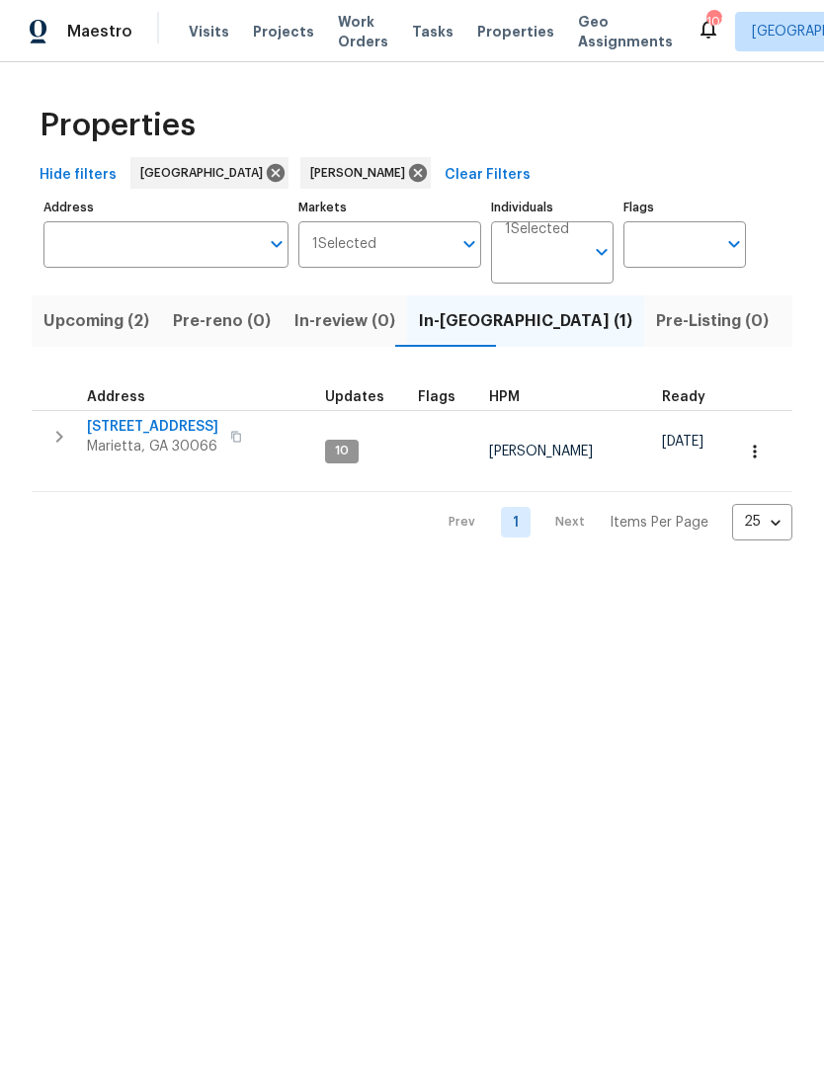
click at [579, 259] on input "Individuals" at bounding box center [544, 260] width 79 height 46
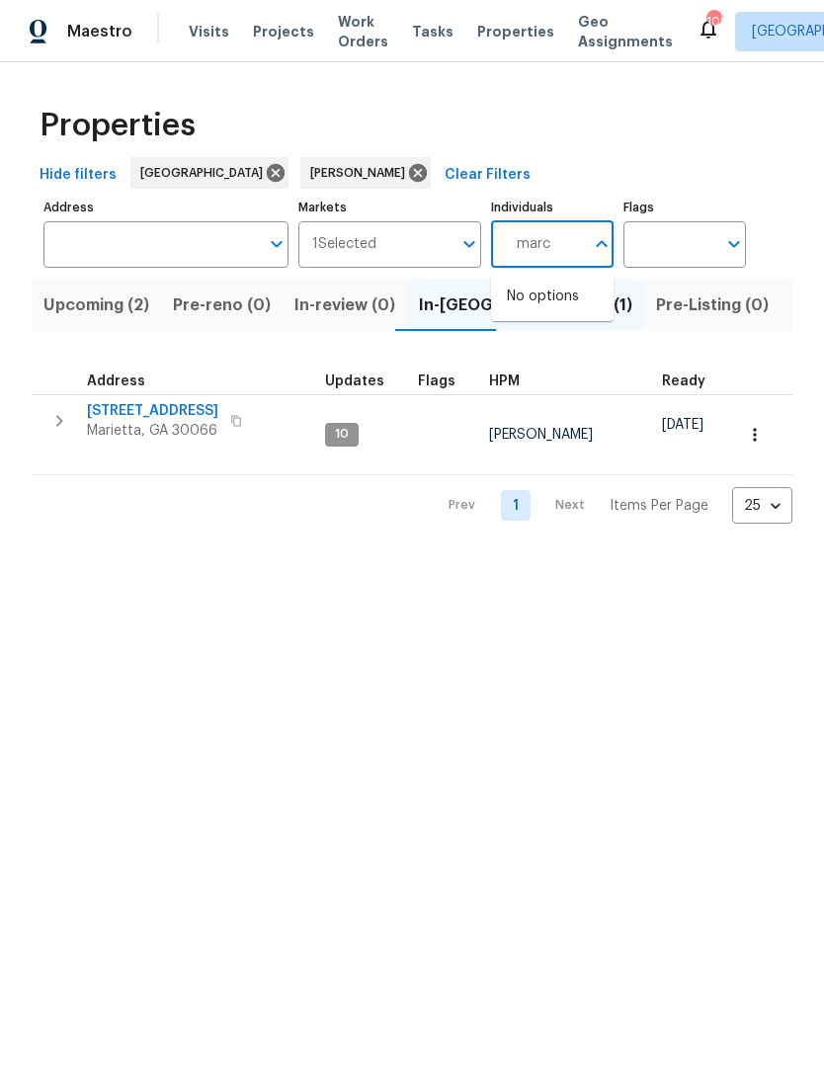
type input "marco"
click at [527, 360] on input "checkbox" at bounding box center [528, 361] width 42 height 42
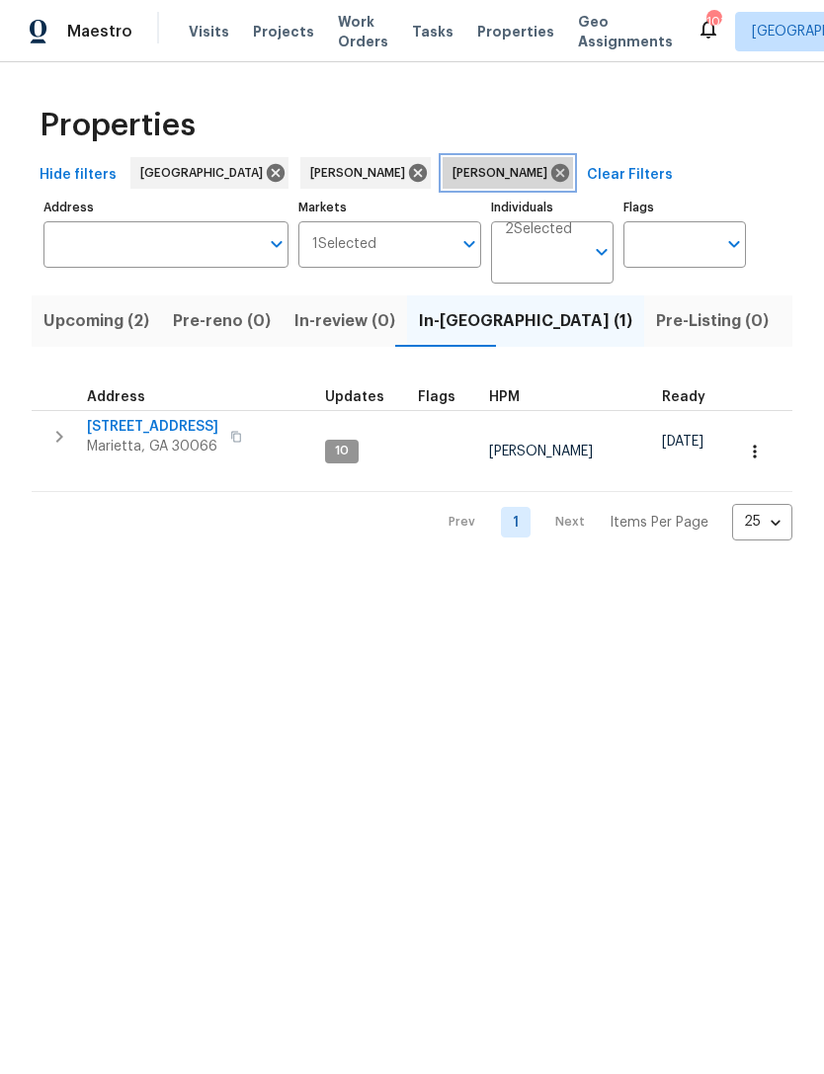
click at [551, 171] on icon at bounding box center [560, 173] width 18 height 18
click at [553, 269] on body "Maestro Visits Projects Work Orders Tasks Properties Geo Assignments 101 [GEOGR…" at bounding box center [412, 286] width 824 height 572
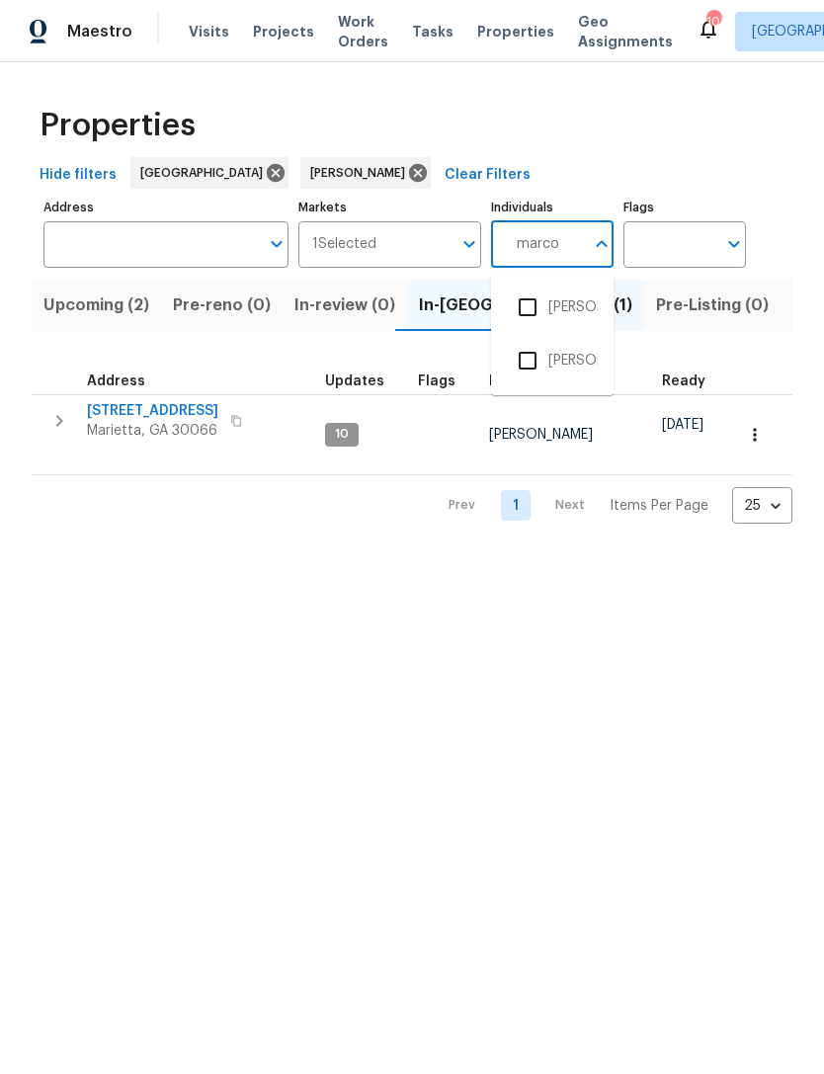
type input "[PERSON_NAME]"
click at [531, 528] on input "checkbox" at bounding box center [528, 521] width 42 height 42
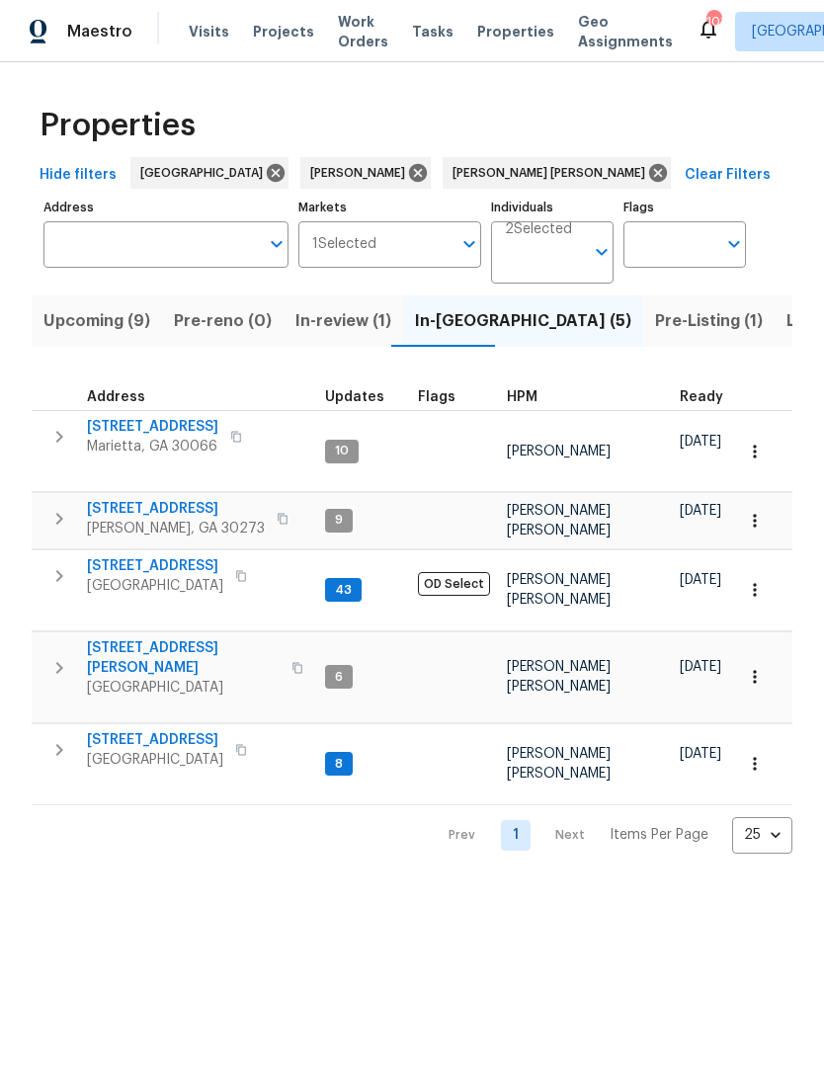
click at [787, 326] on span "Listed (34)" at bounding box center [830, 321] width 86 height 28
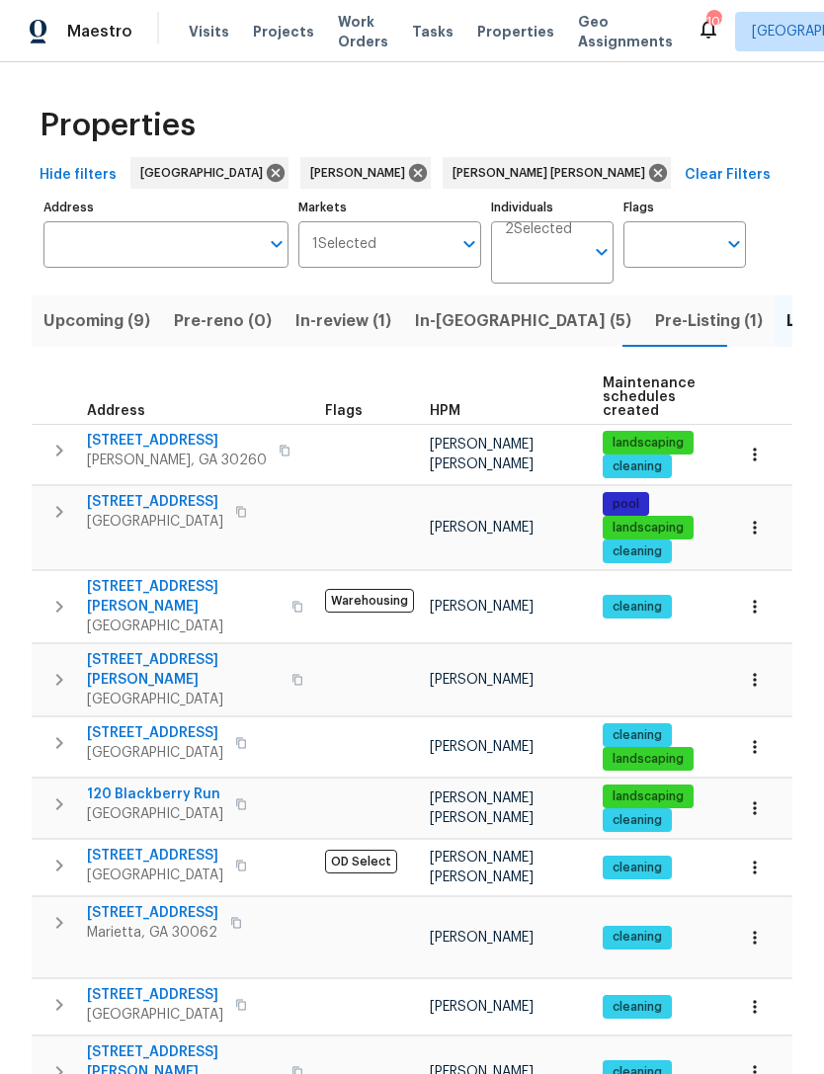
click at [76, 235] on input "Address" at bounding box center [150, 244] width 215 height 46
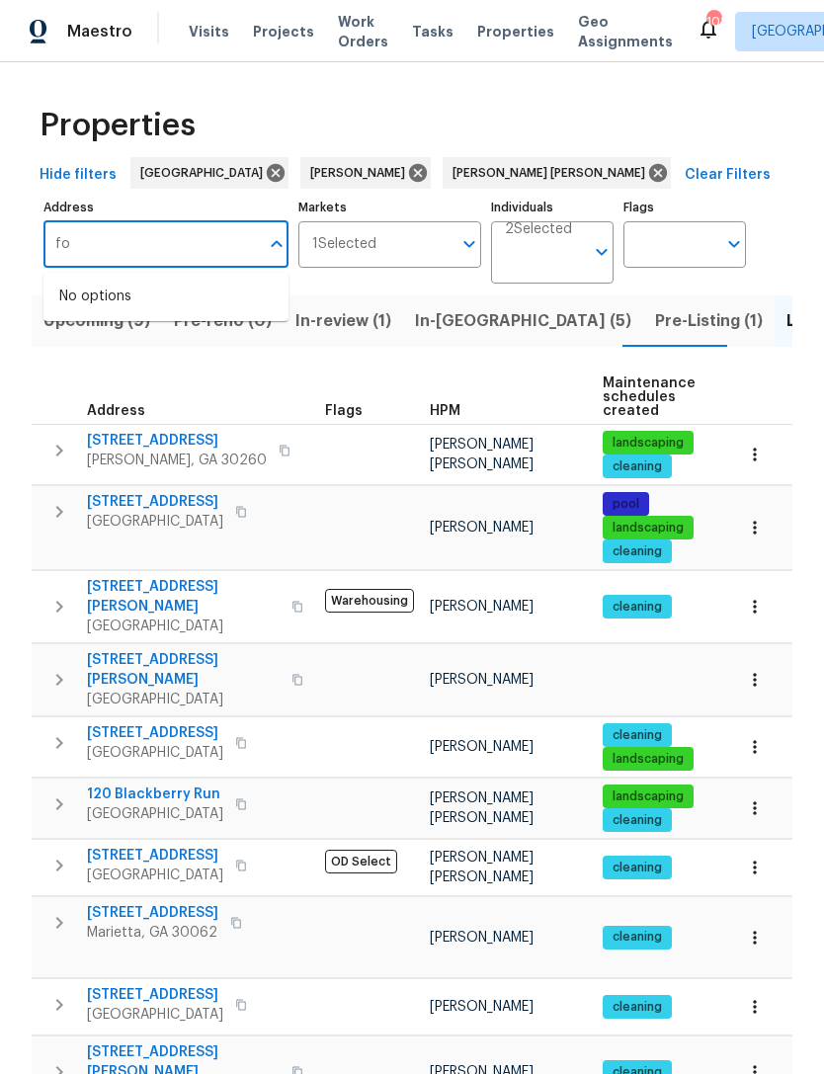
type input "f"
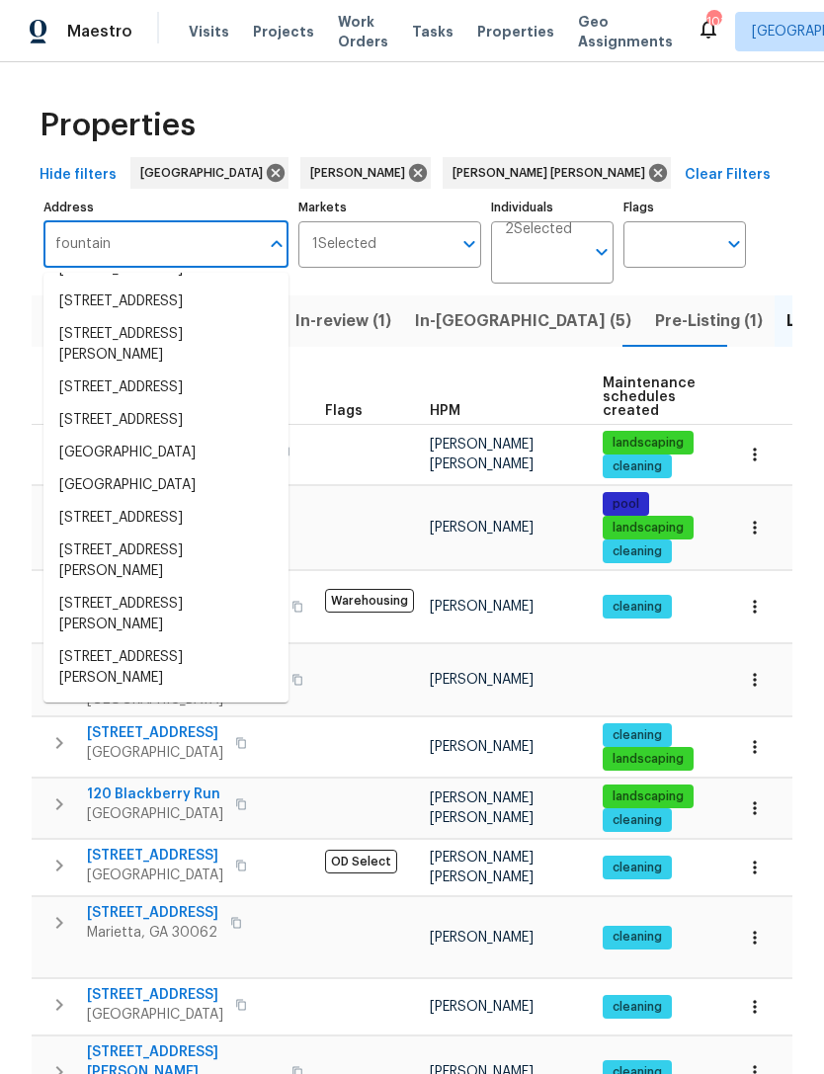
scroll to position [628, 0]
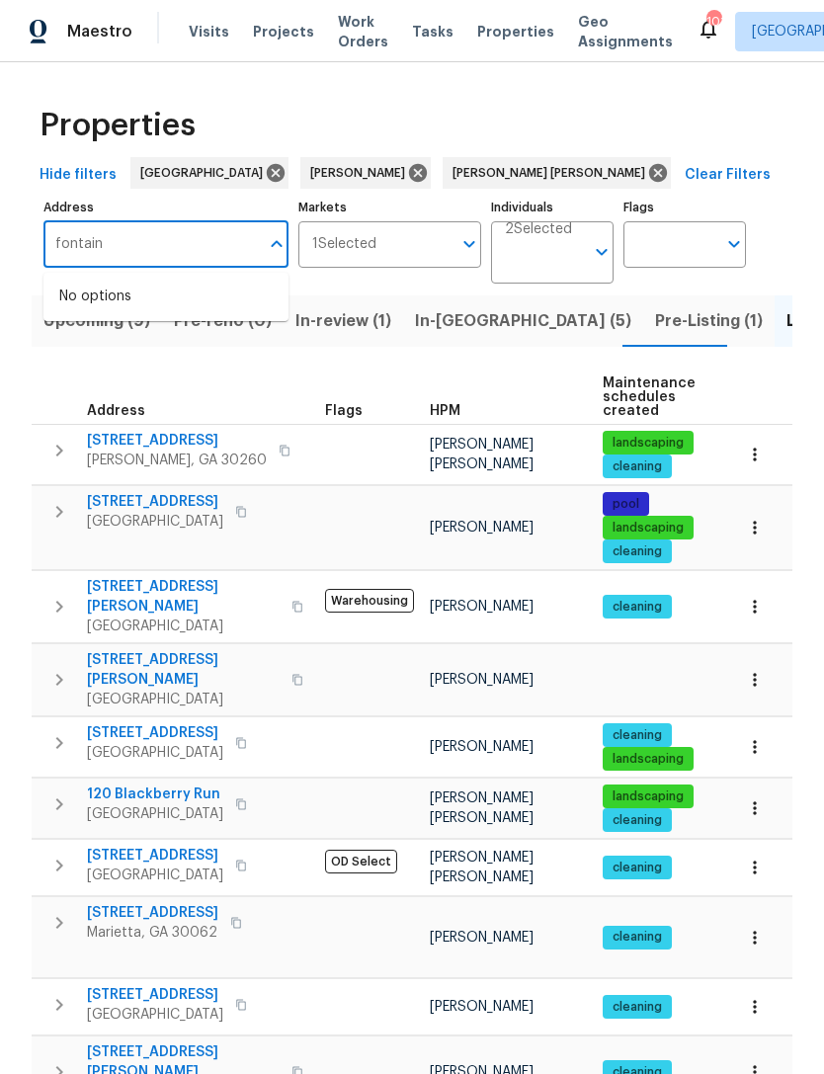
type input "[PERSON_NAME]"
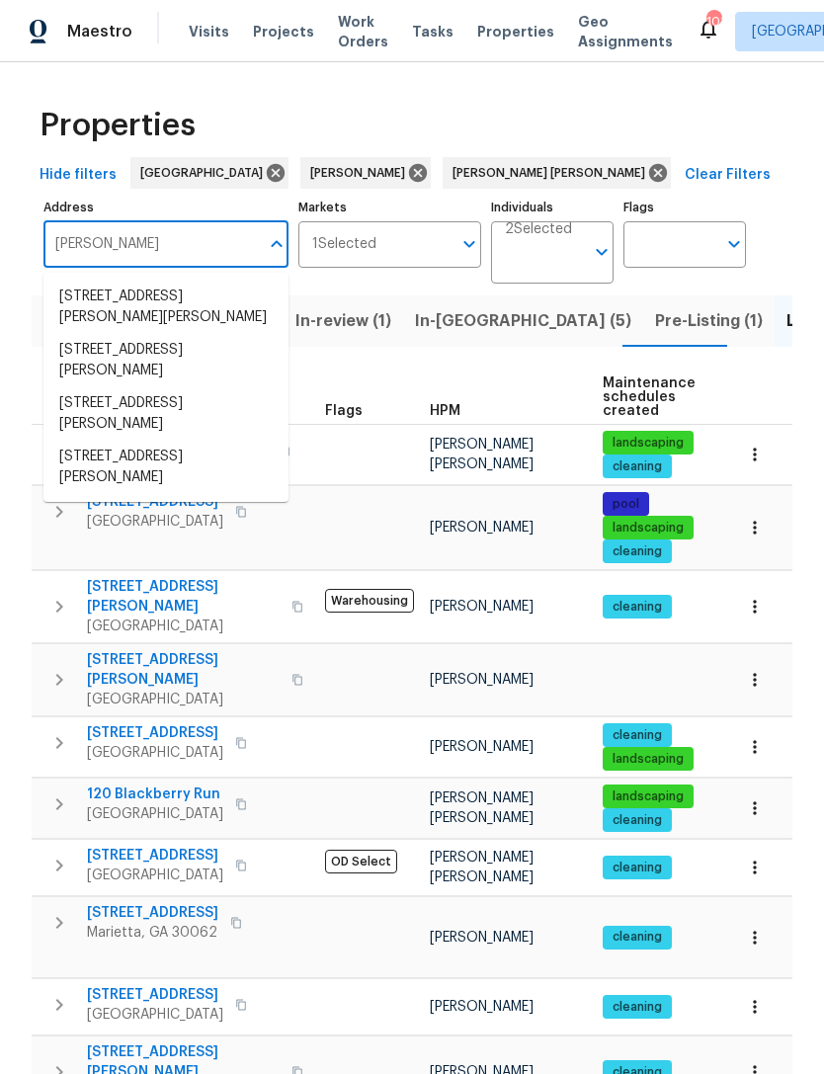
click at [109, 293] on li "[STREET_ADDRESS][PERSON_NAME][PERSON_NAME]" at bounding box center [165, 307] width 245 height 53
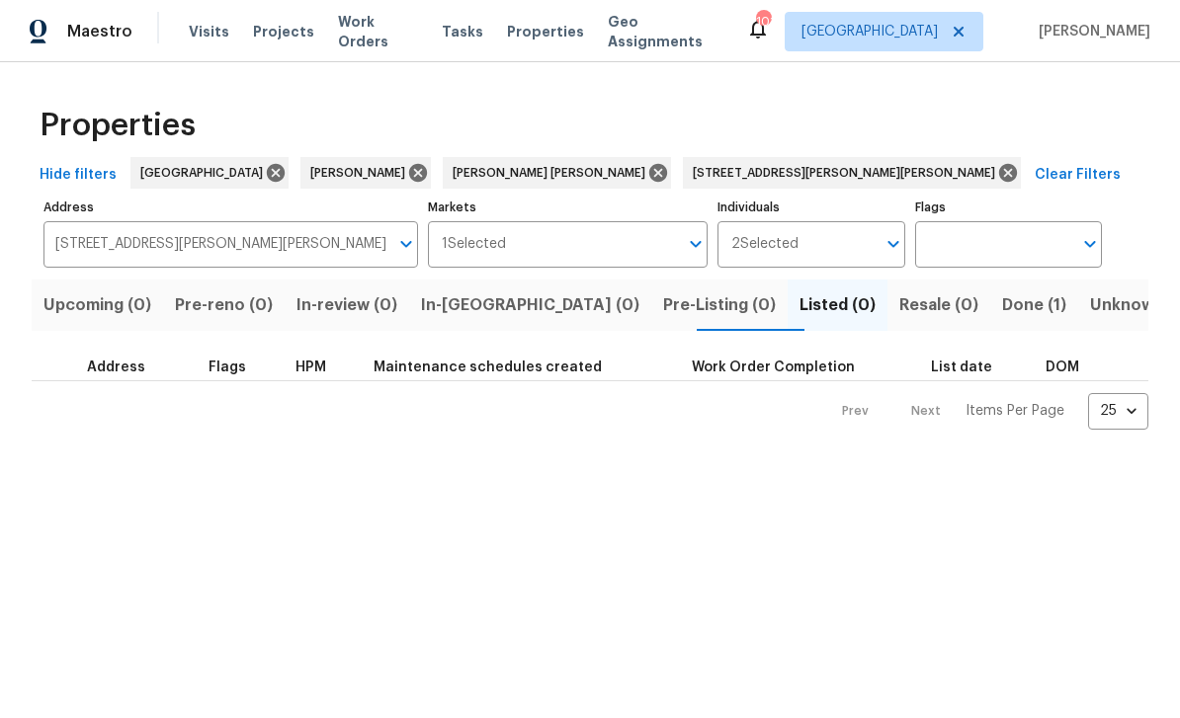
click at [823, 302] on span "Done (1)" at bounding box center [1034, 306] width 64 height 28
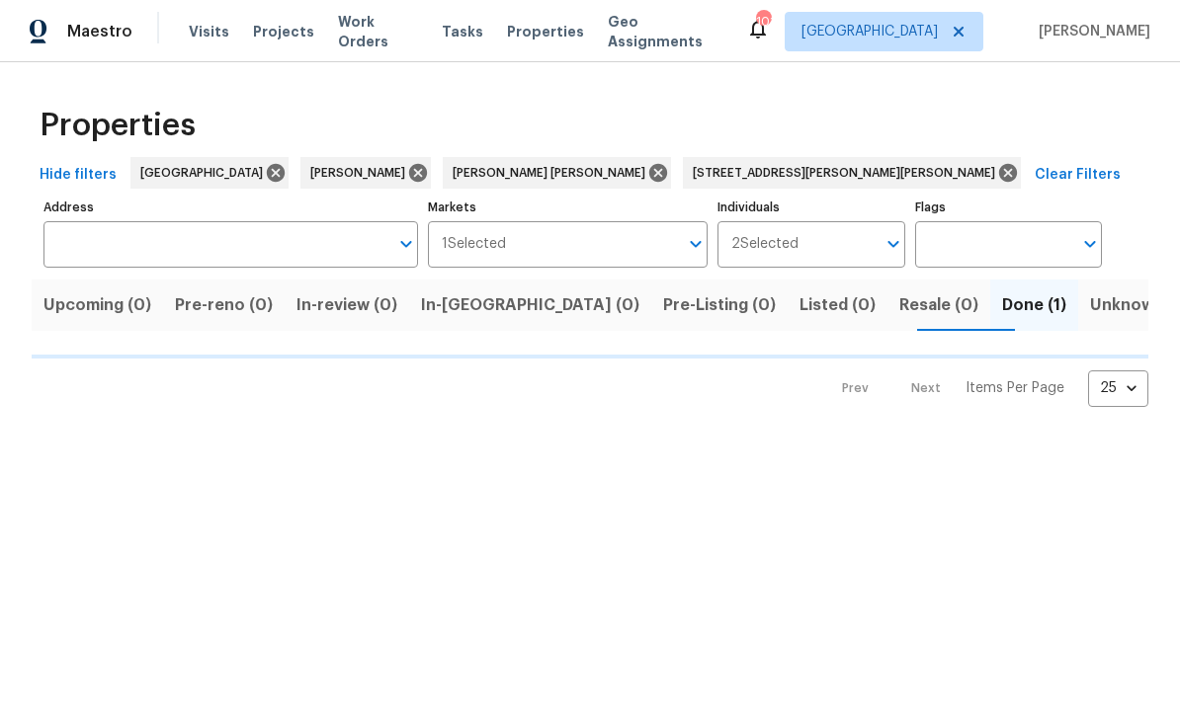
type input "[STREET_ADDRESS][PERSON_NAME][PERSON_NAME]"
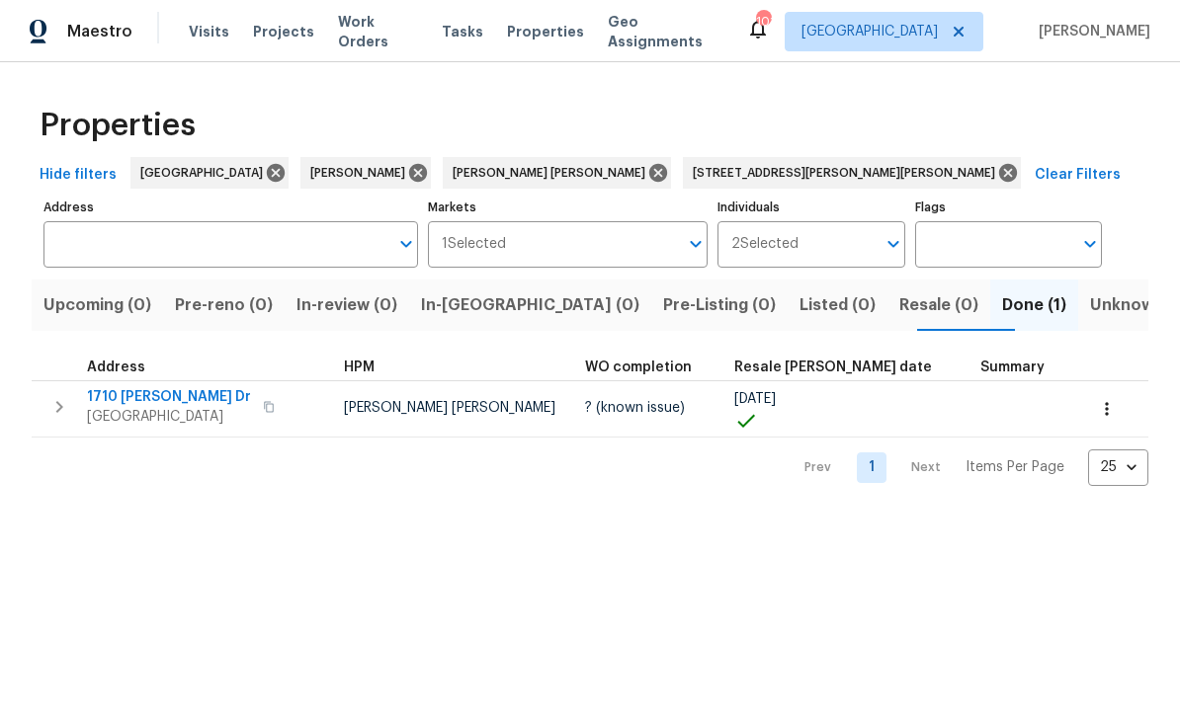
type input "[STREET_ADDRESS][PERSON_NAME][PERSON_NAME]"
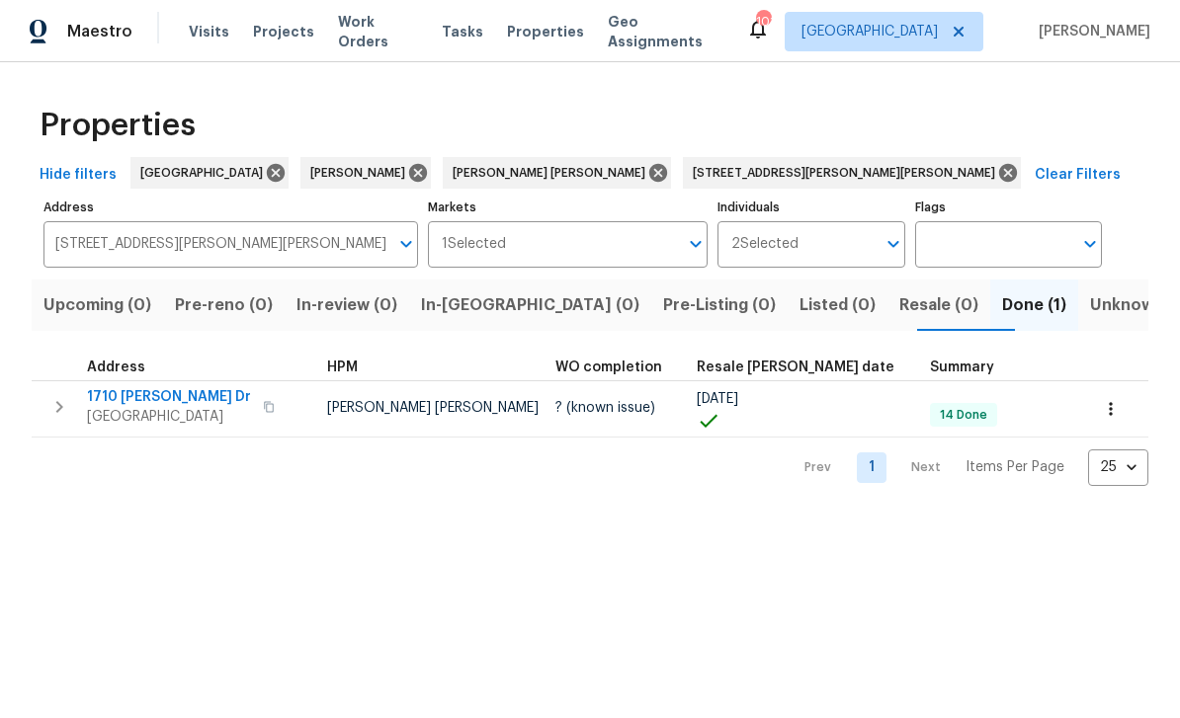
click at [137, 400] on span "1710 [PERSON_NAME] Dr" at bounding box center [169, 397] width 164 height 20
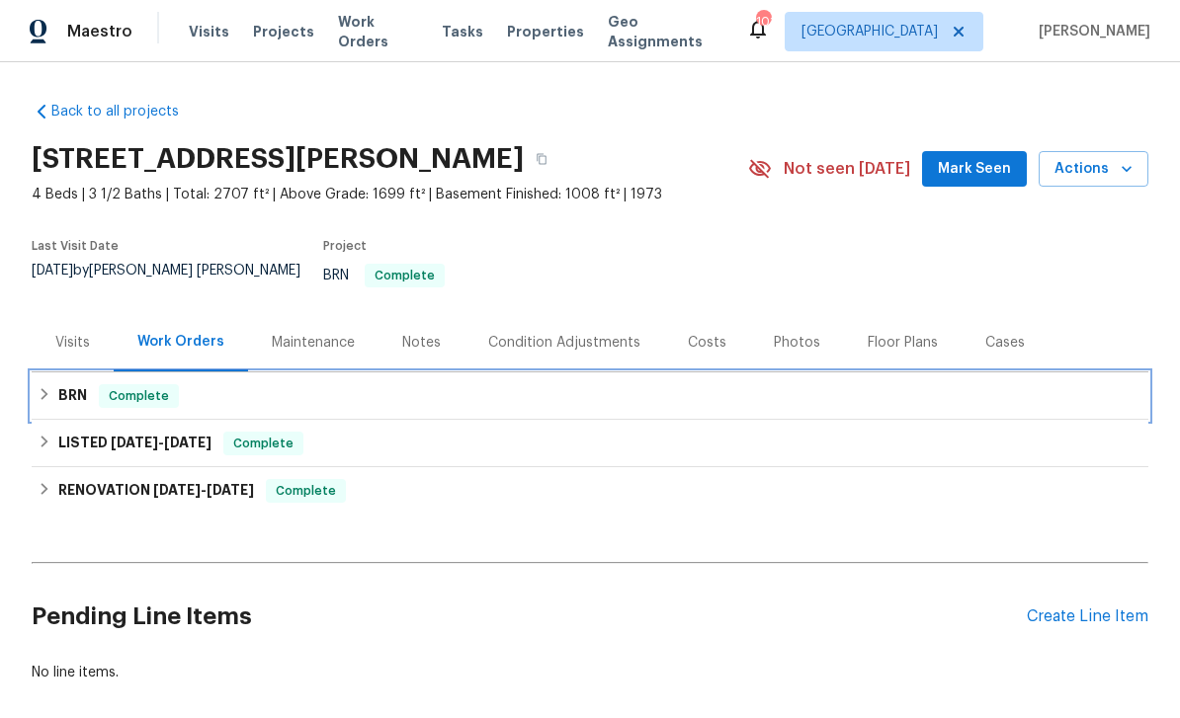
click at [87, 388] on h6 "BRN" at bounding box center [72, 396] width 29 height 24
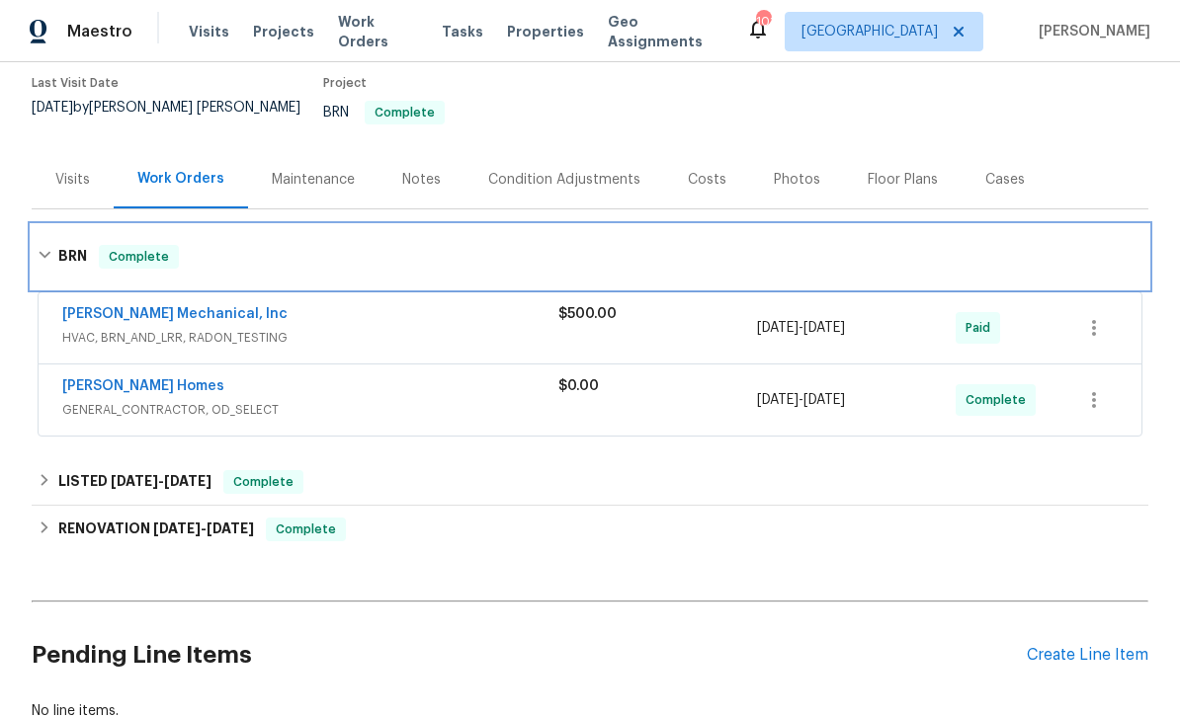
scroll to position [166, 0]
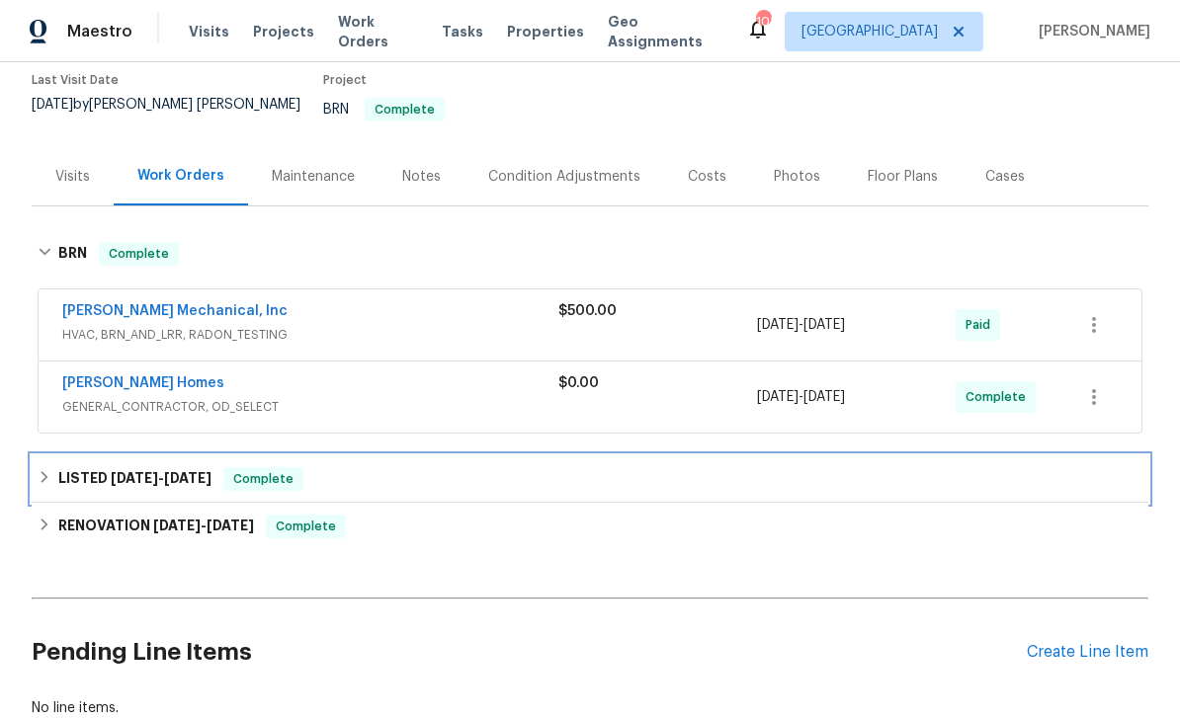
click at [125, 467] on h6 "LISTED 6/26/25 - 7/7/25" at bounding box center [134, 479] width 153 height 24
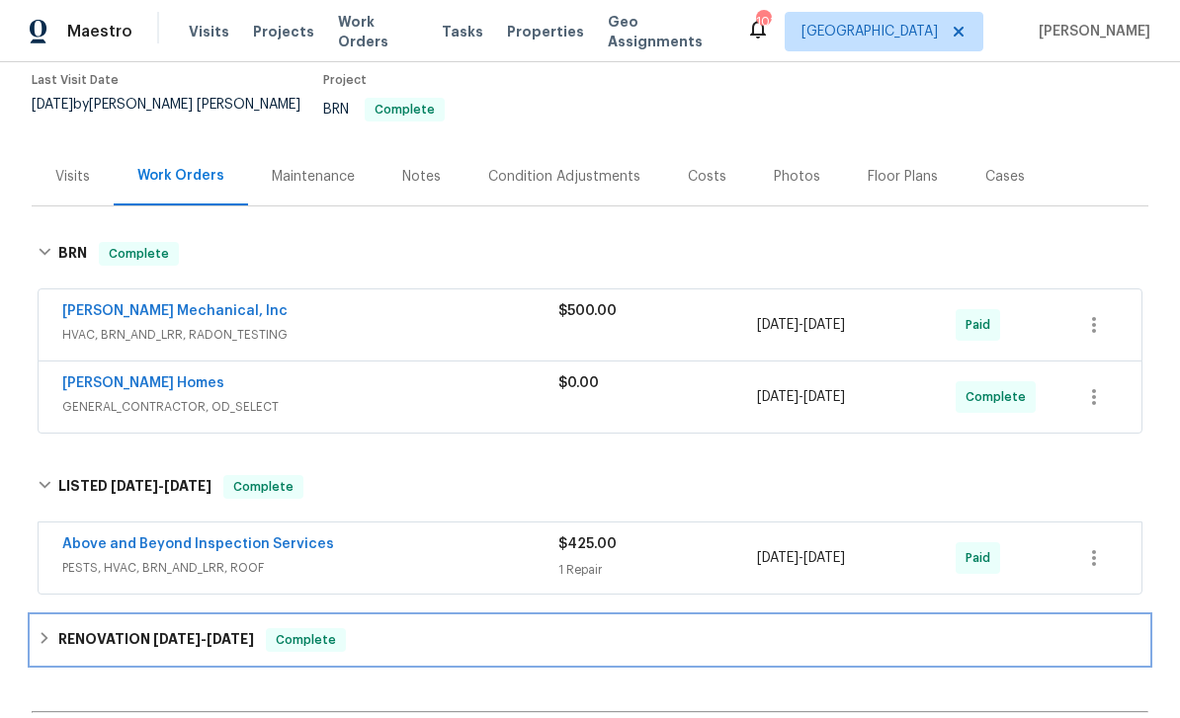
click at [173, 632] on span "4/1/25" at bounding box center [176, 639] width 47 height 14
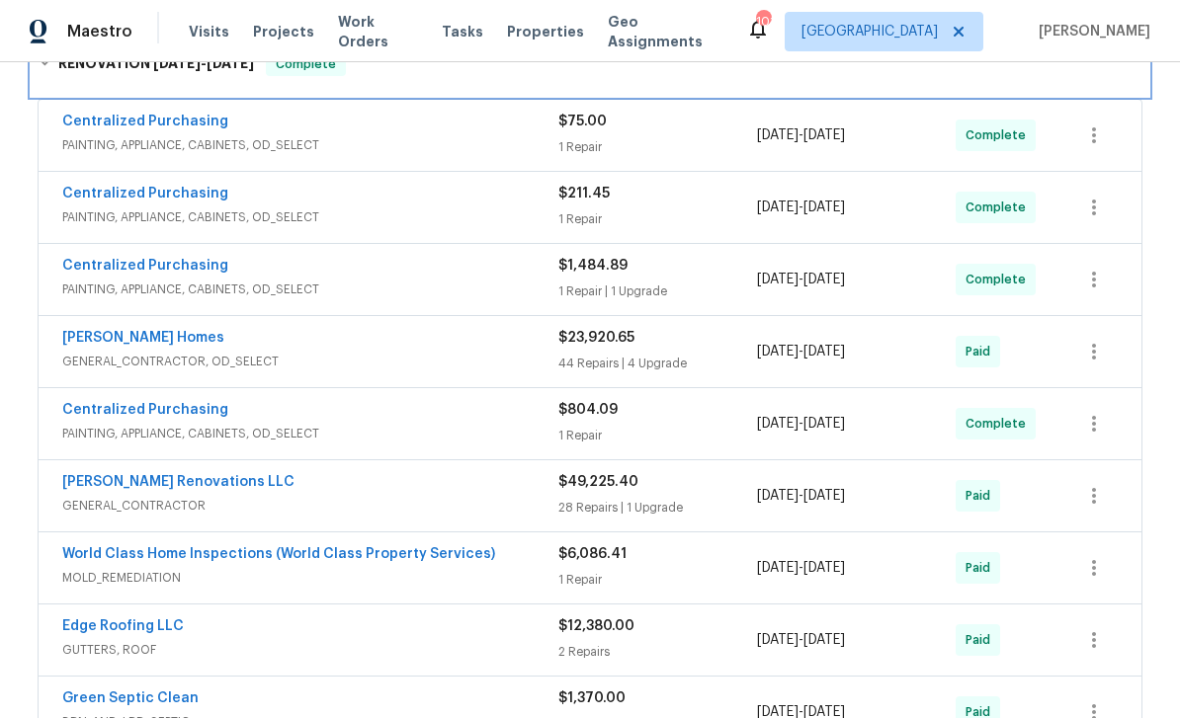
scroll to position [751, 0]
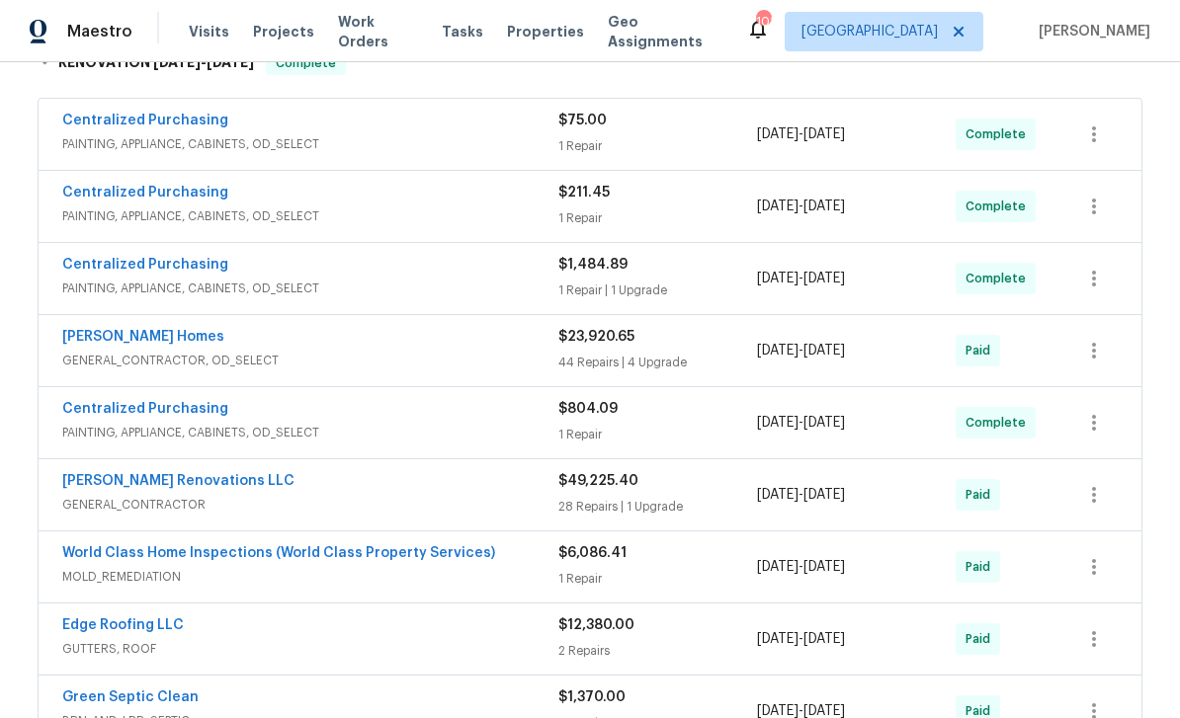
click at [423, 331] on div "Therrien Homes" at bounding box center [310, 339] width 496 height 24
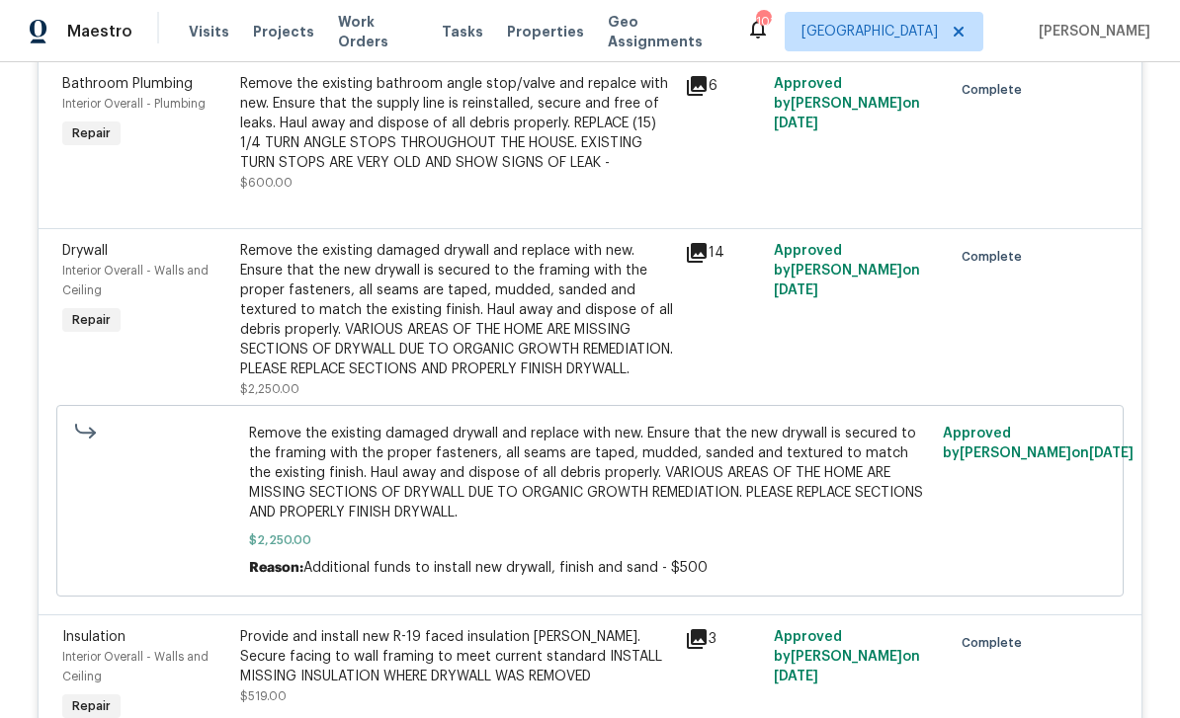
scroll to position [8447, 0]
